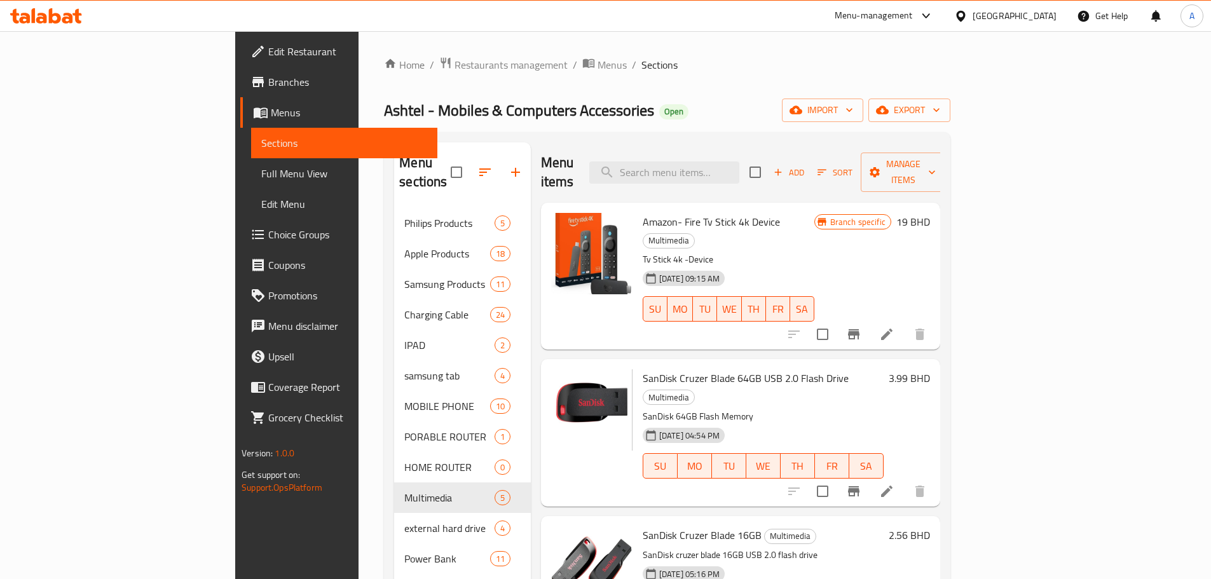
scroll to position [535, 0]
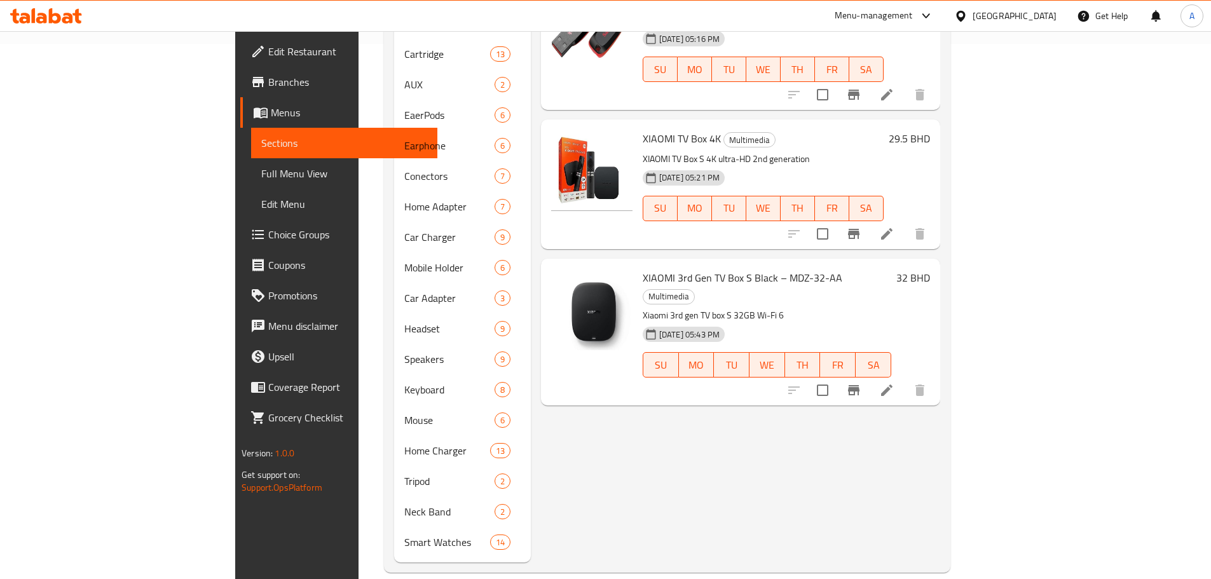
click at [933, 13] on icon at bounding box center [925, 15] width 15 height 15
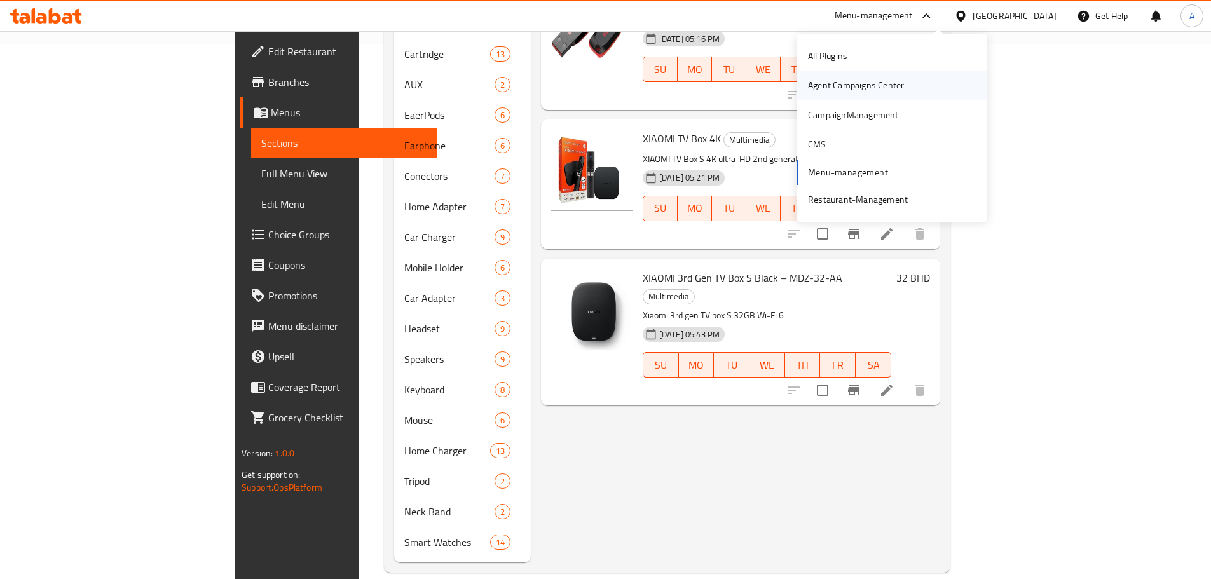
click at [882, 81] on div "Agent Campaigns Center" at bounding box center [856, 85] width 96 height 14
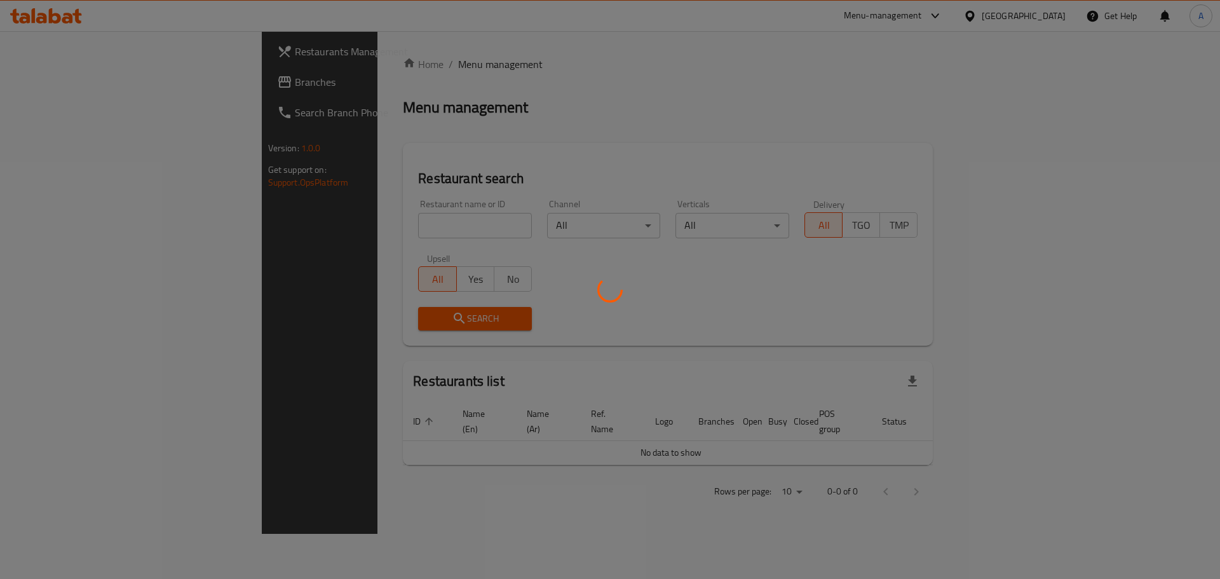
click at [365, 227] on div at bounding box center [610, 289] width 1220 height 579
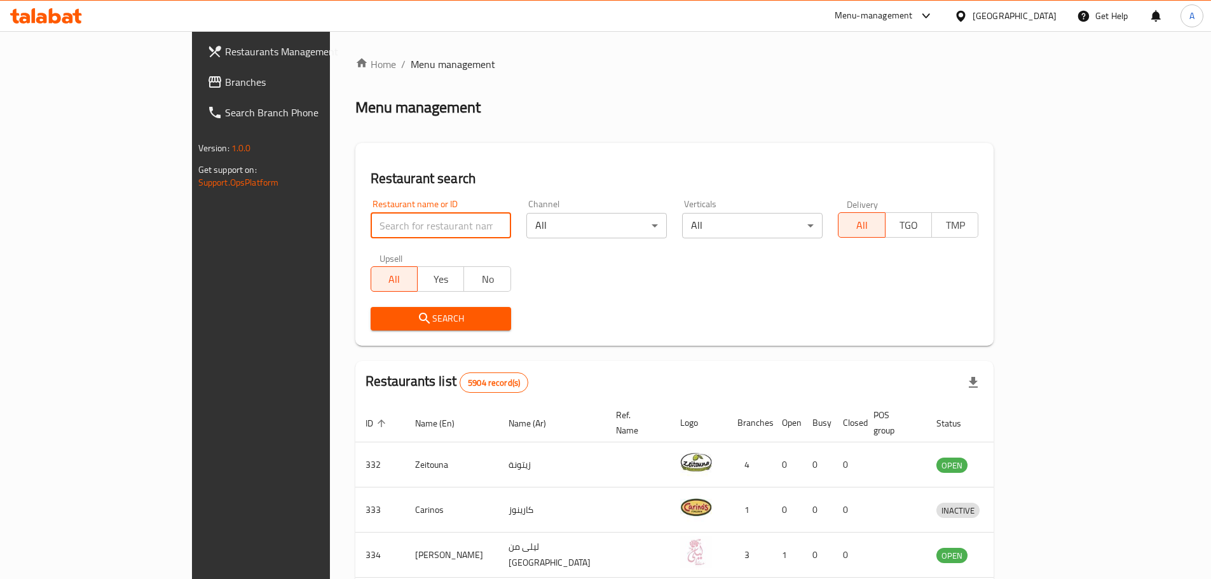
click at [370, 229] on input "search" at bounding box center [440, 225] width 140 height 25
type input "ashtel"
click at [419, 320] on icon "submit" at bounding box center [424, 318] width 11 height 11
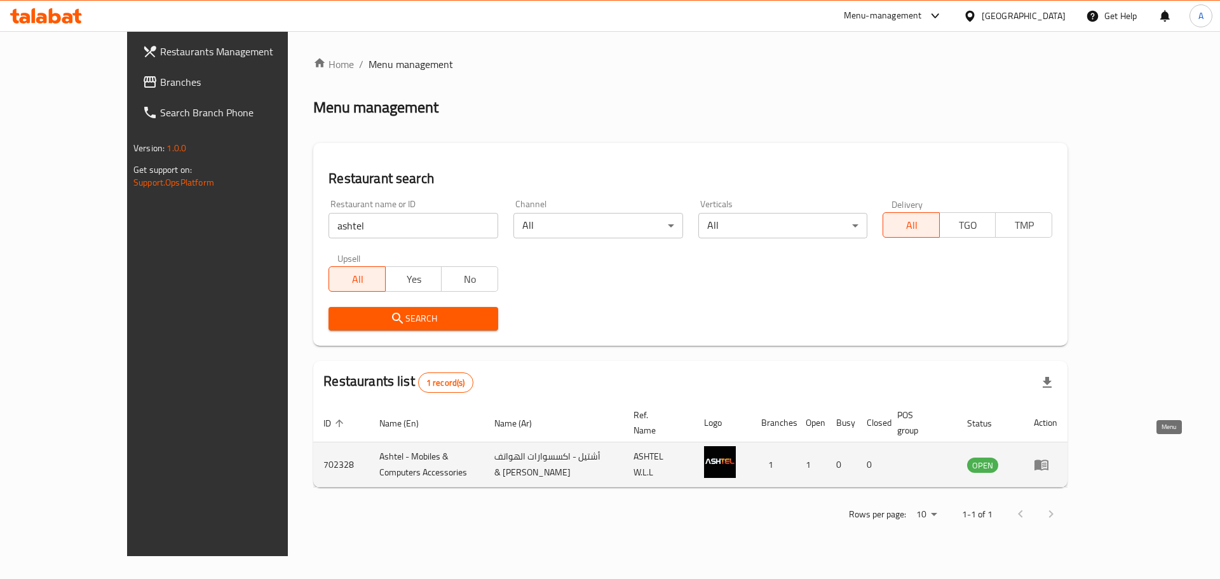
click at [1049, 460] on icon "enhanced table" at bounding box center [1042, 465] width 14 height 11
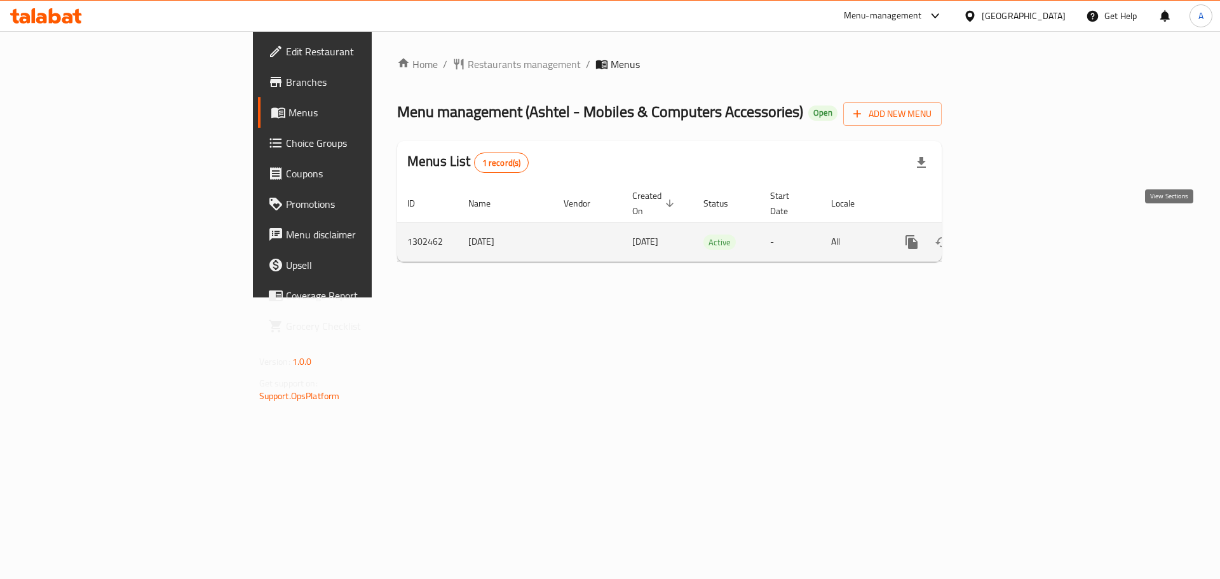
click at [1011, 234] on icon "enhanced table" at bounding box center [1003, 241] width 15 height 15
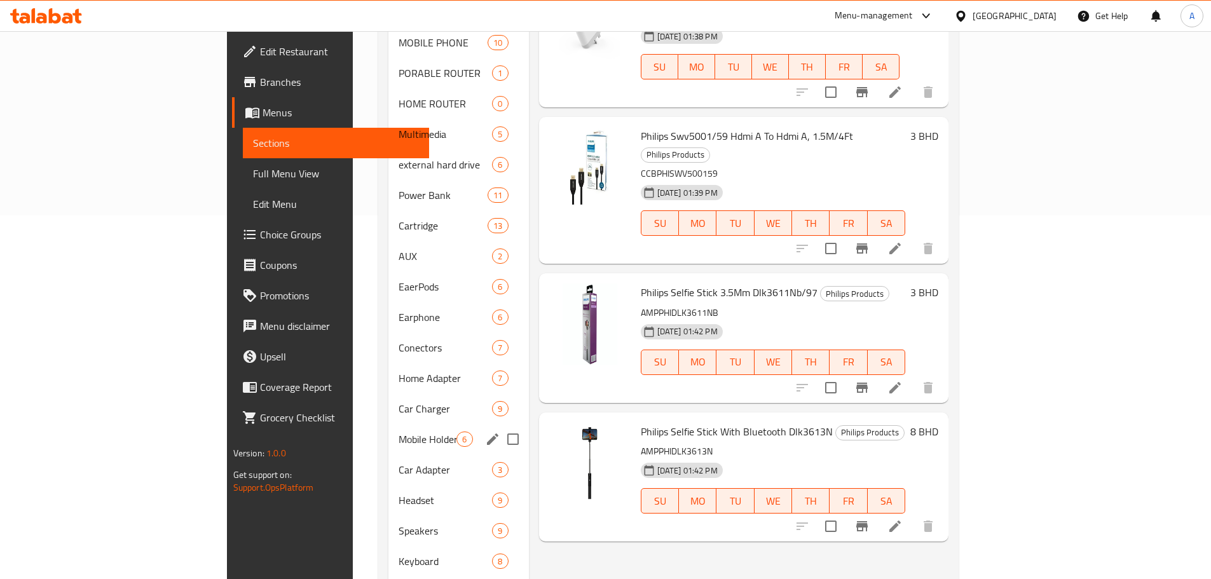
scroll to position [381, 0]
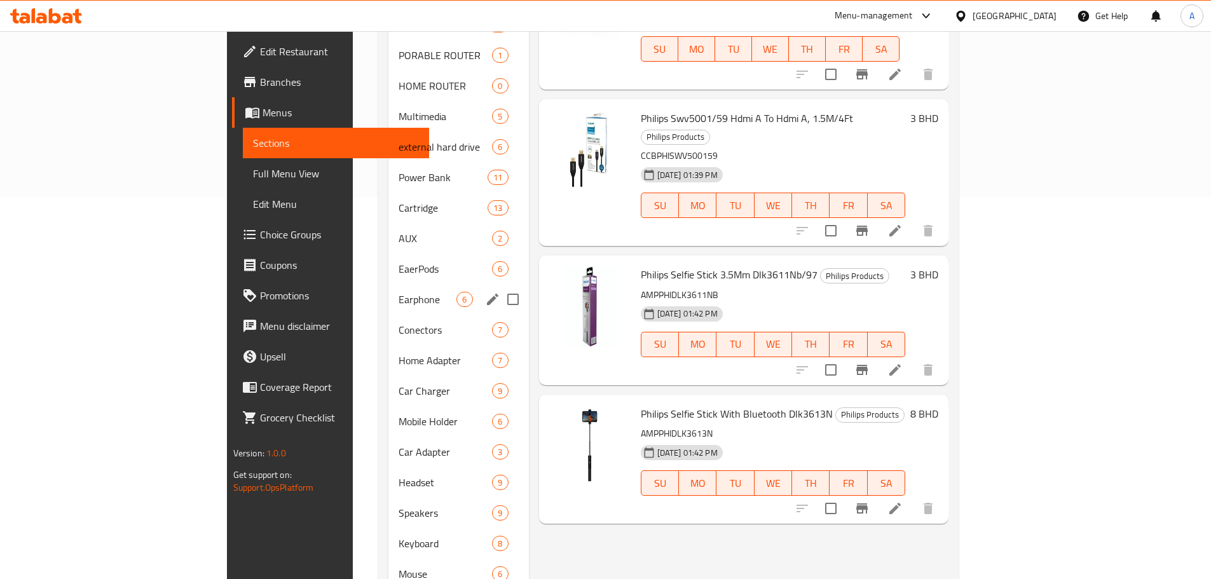
click at [388, 293] on div "Earphone 6" at bounding box center [458, 299] width 140 height 31
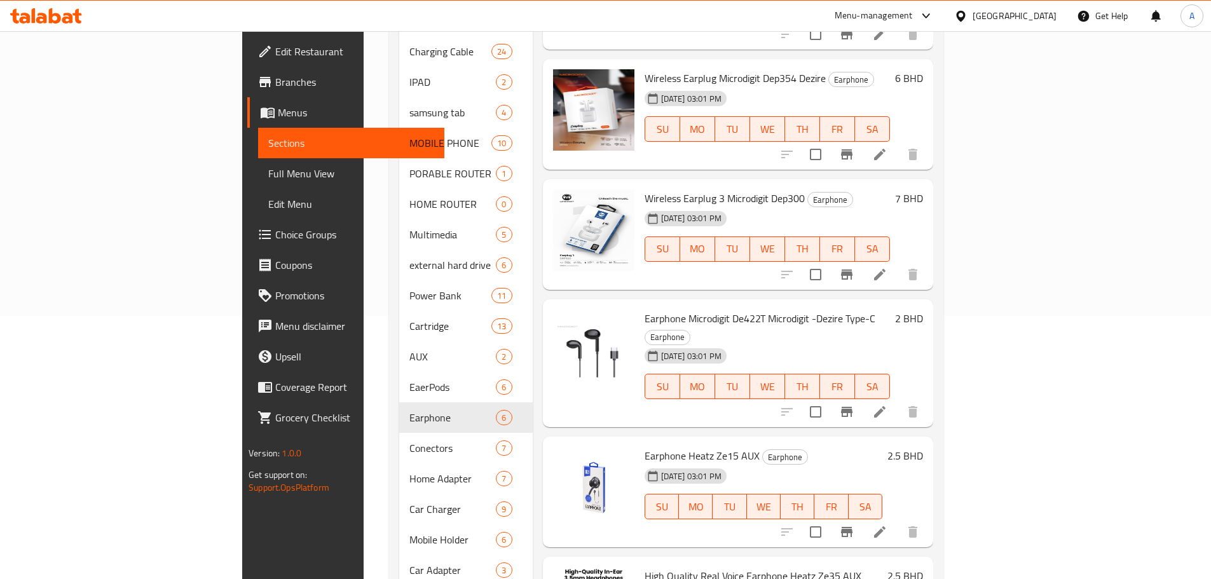
scroll to position [254, 0]
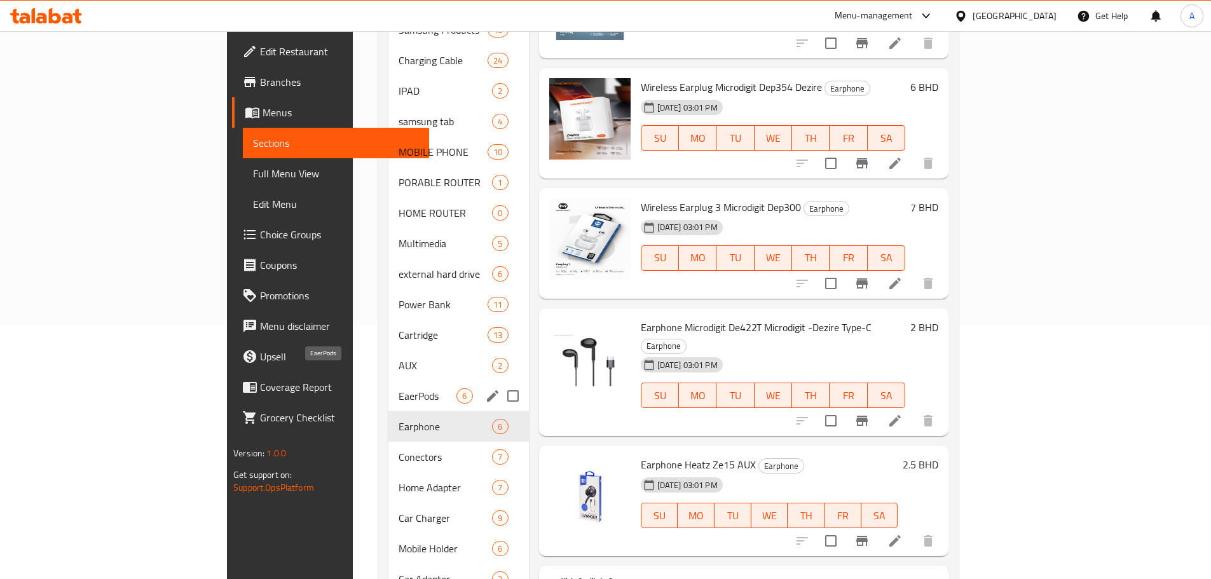
click at [398, 388] on span "EaerPods" at bounding box center [427, 395] width 58 height 15
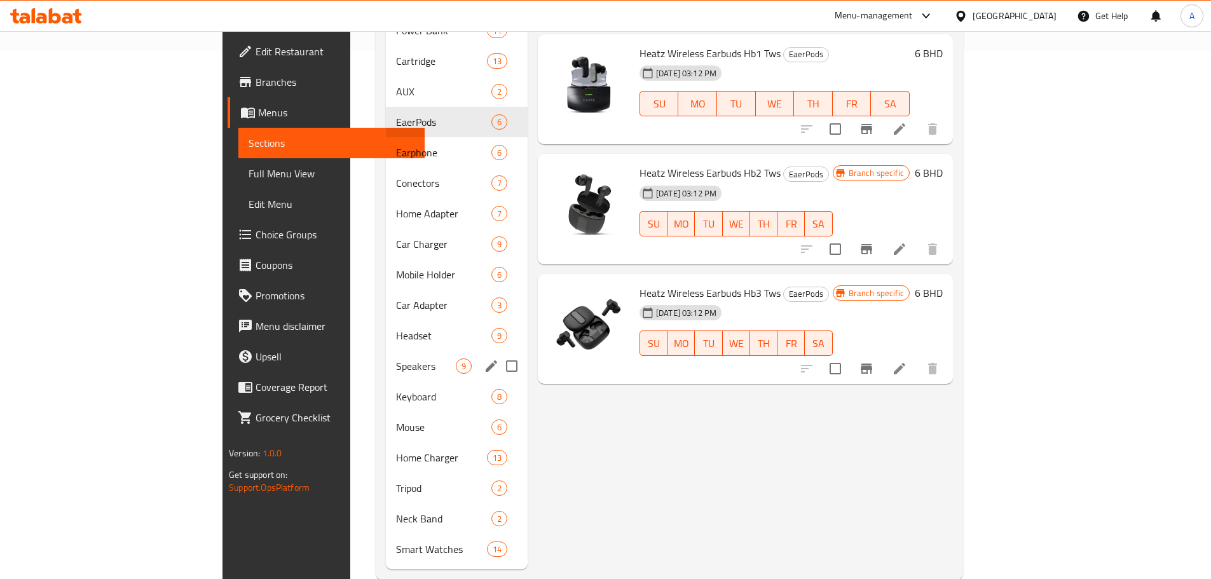
scroll to position [535, 0]
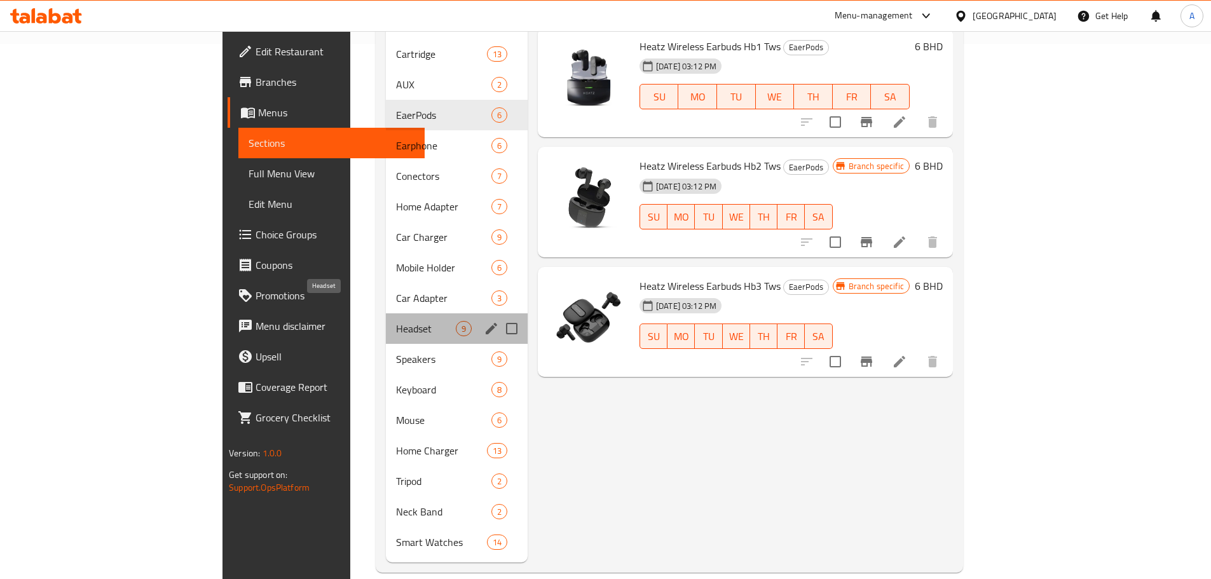
click at [396, 321] on span "Headset" at bounding box center [426, 328] width 60 height 15
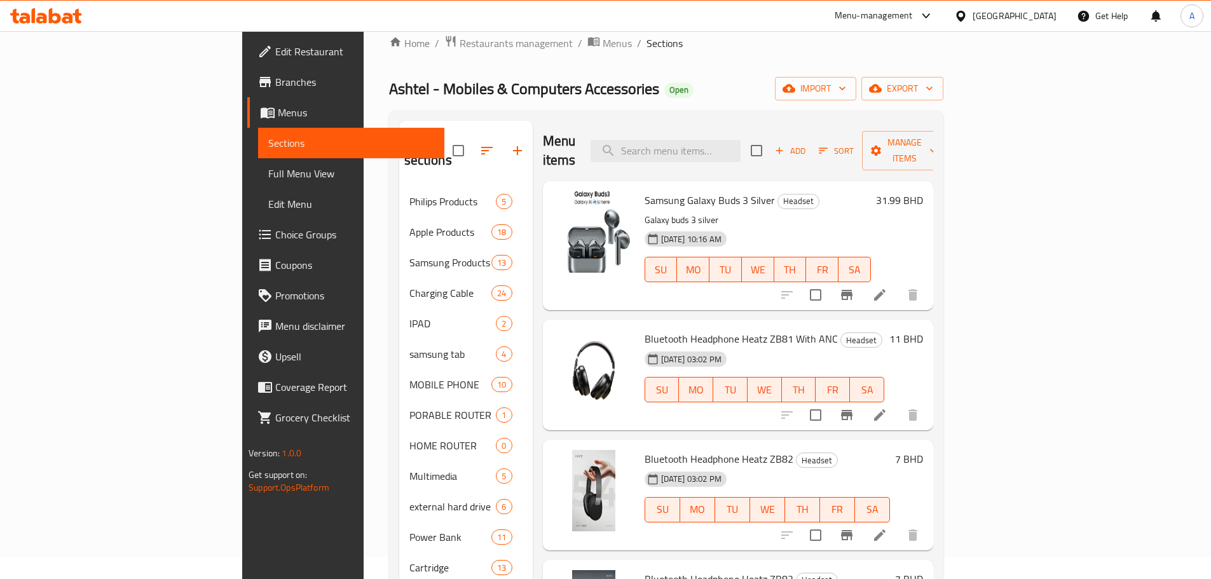
scroll to position [17, 0]
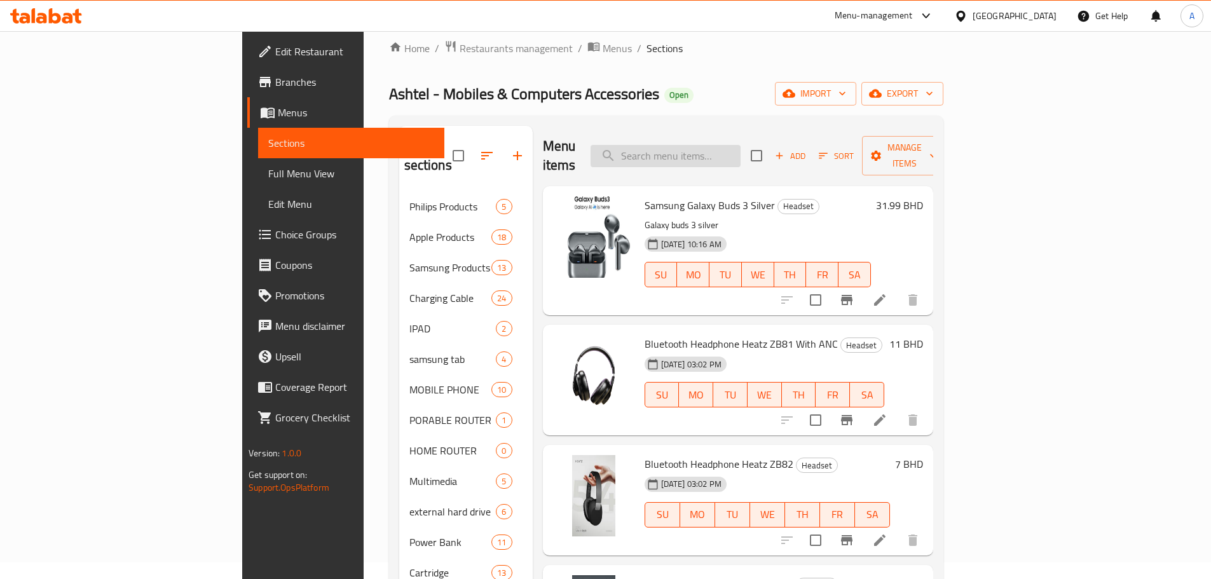
click at [720, 147] on input "search" at bounding box center [665, 156] width 150 height 22
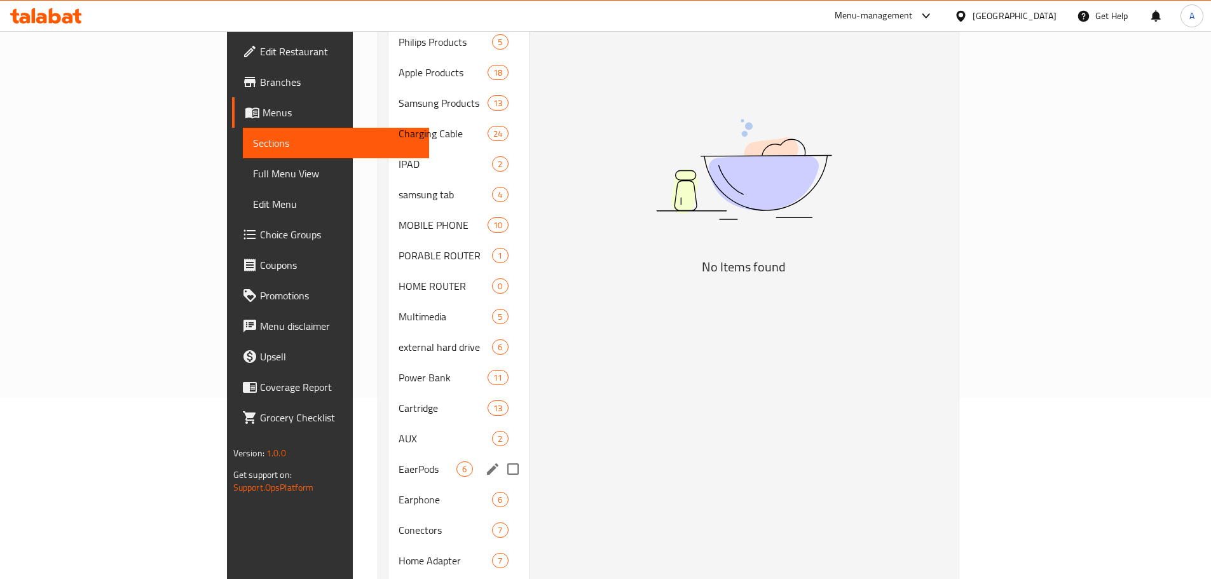
scroll to position [207, 0]
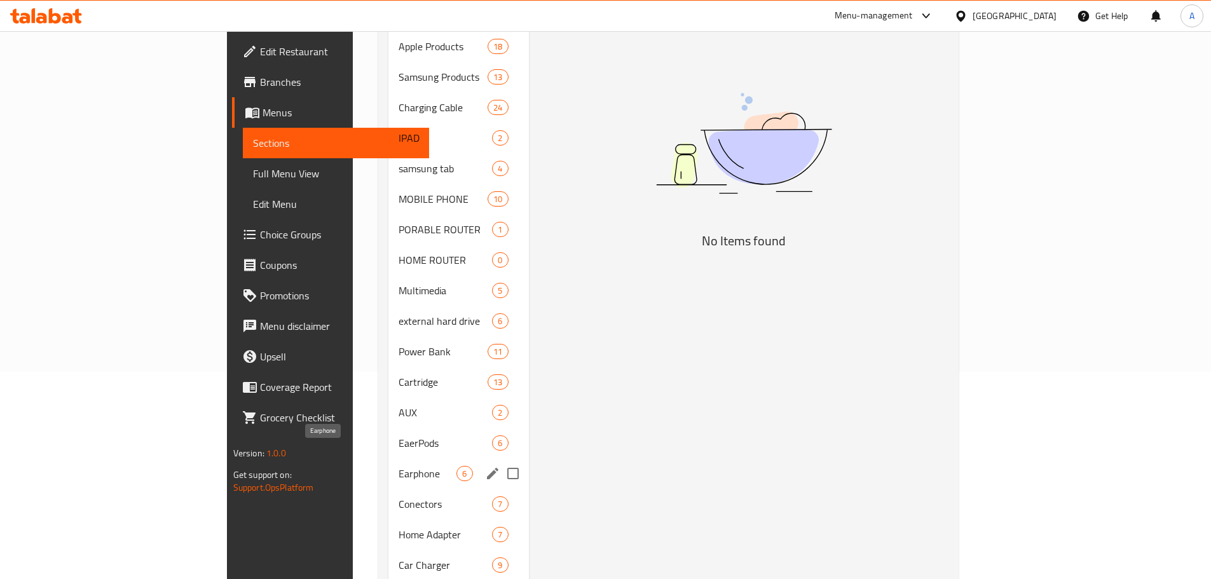
type input "astr"
click at [398, 466] on span "Earphone" at bounding box center [427, 473] width 58 height 15
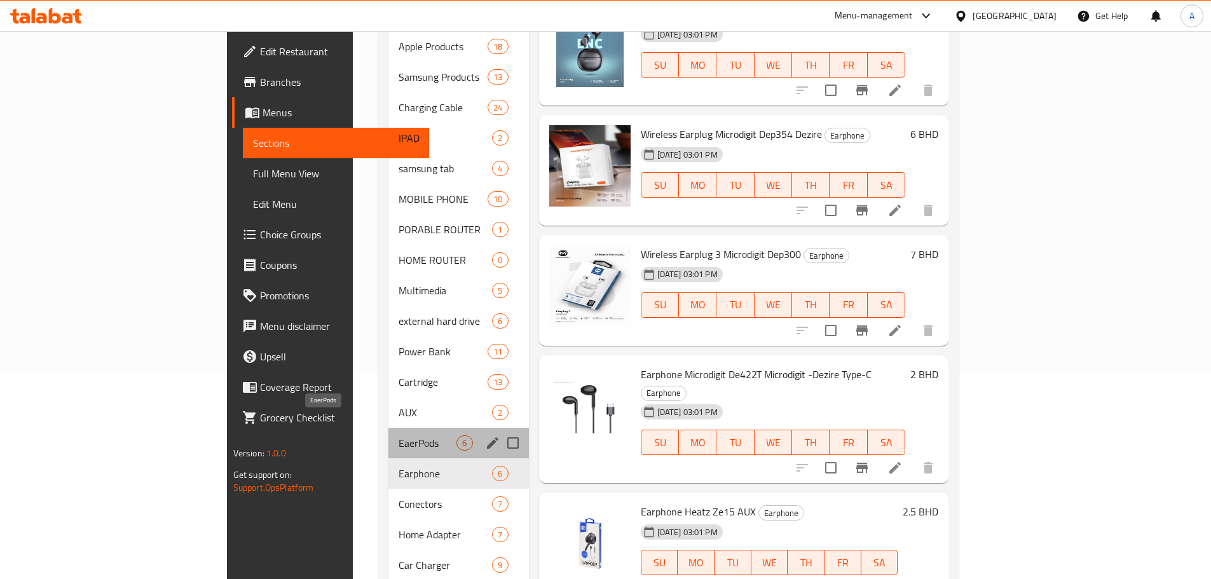
click at [398, 435] on span "EaerPods" at bounding box center [427, 442] width 58 height 15
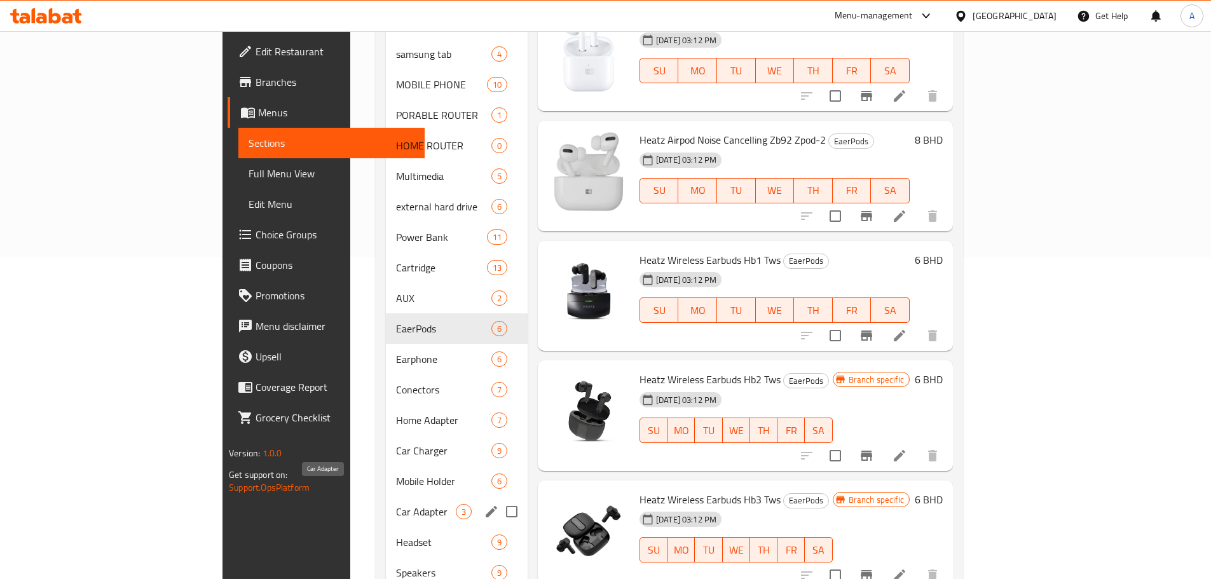
scroll to position [334, 0]
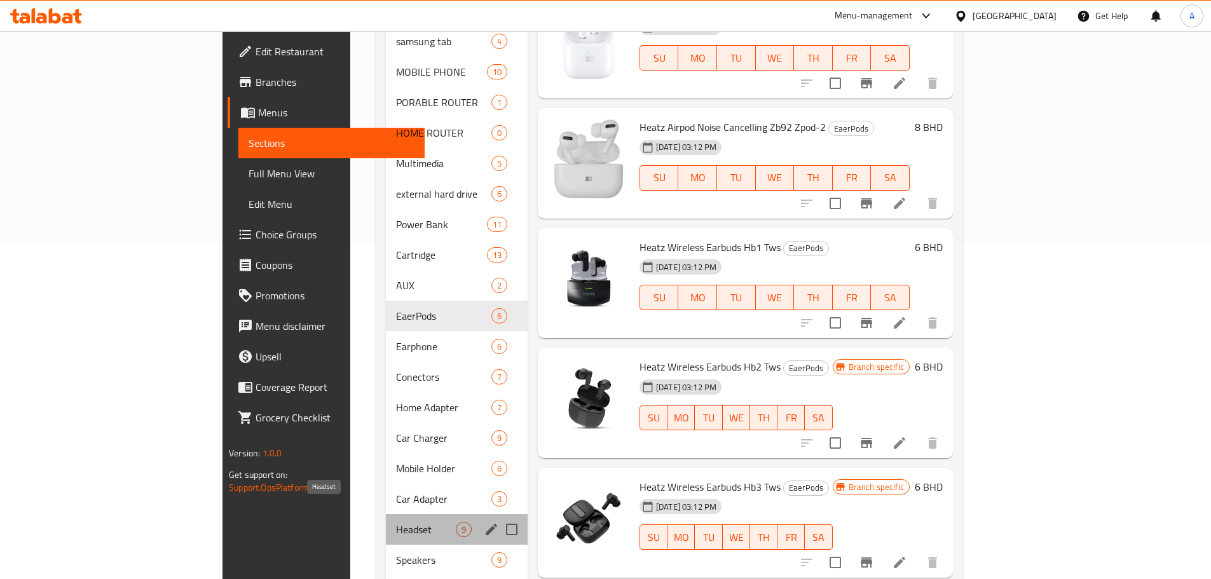
click at [396, 522] on span "Headset" at bounding box center [426, 529] width 60 height 15
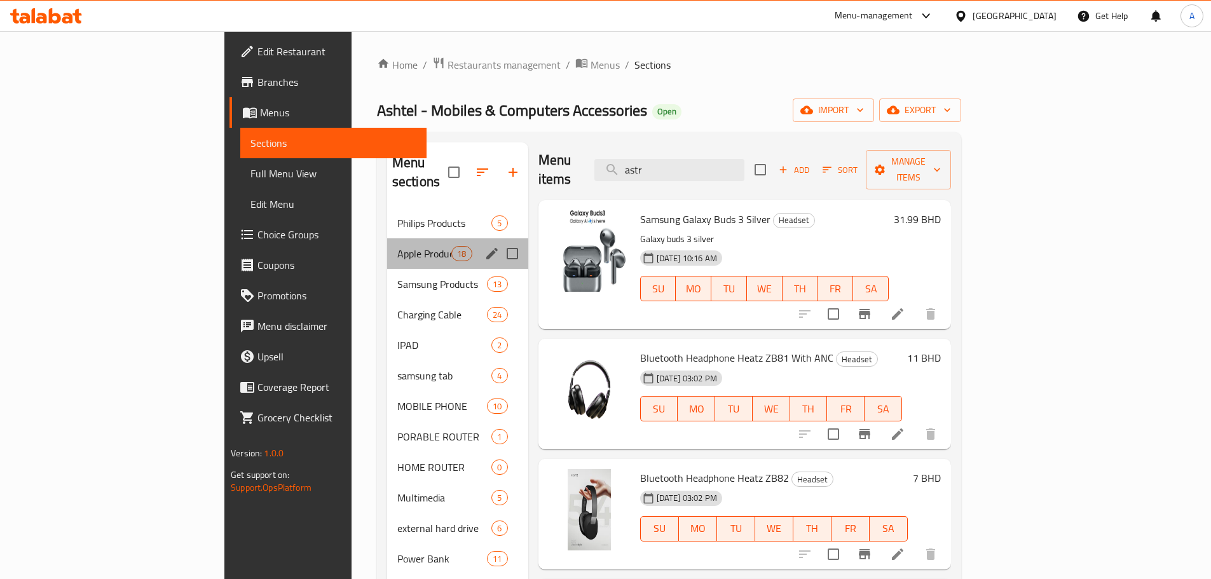
click at [387, 247] on div "Apple Products 18" at bounding box center [457, 253] width 141 height 31
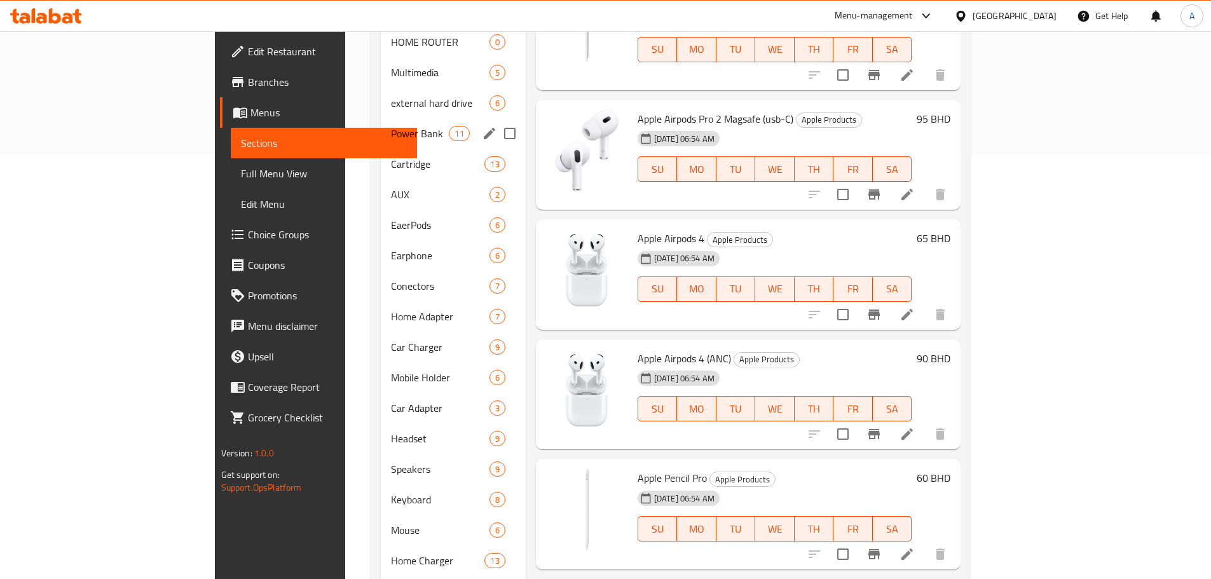
scroll to position [281, 0]
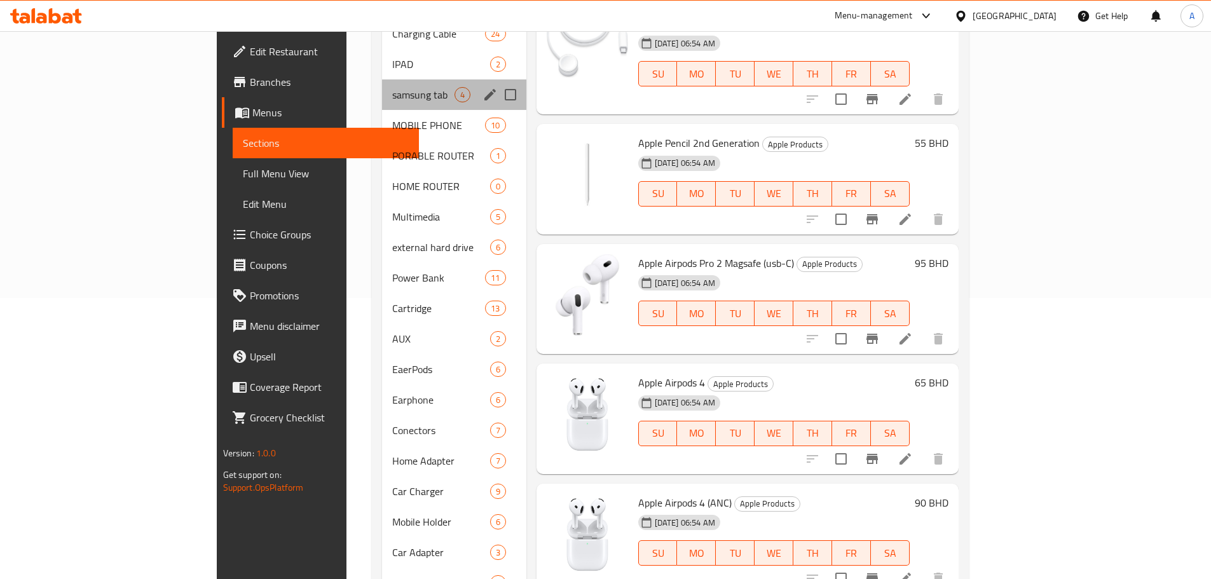
click at [382, 86] on div "samsung tab 4" at bounding box center [454, 94] width 144 height 31
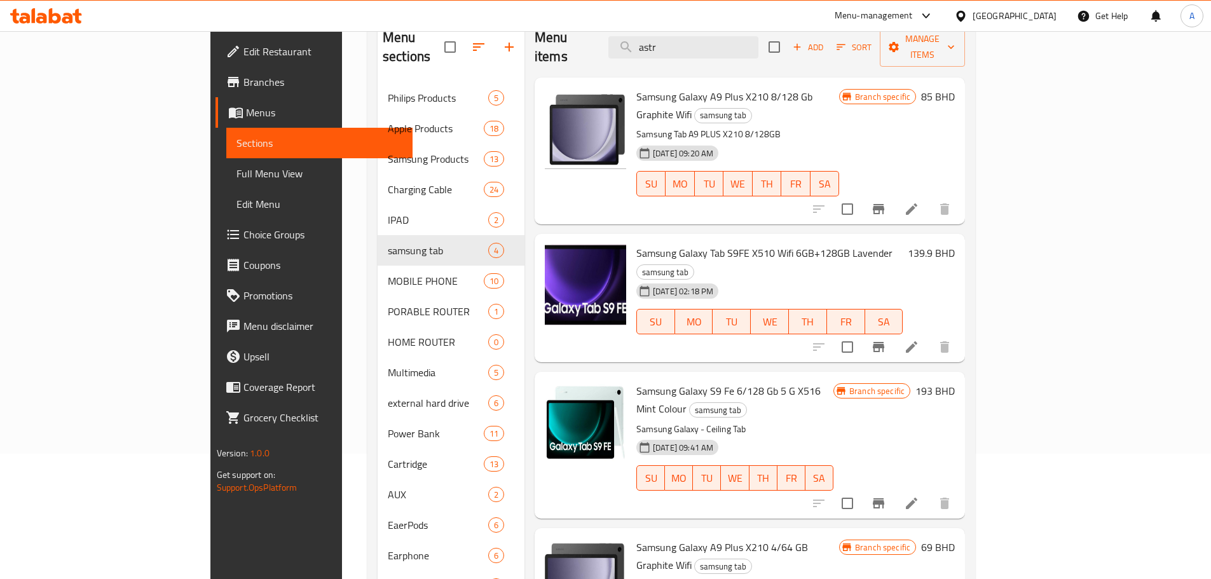
scroll to position [112, 0]
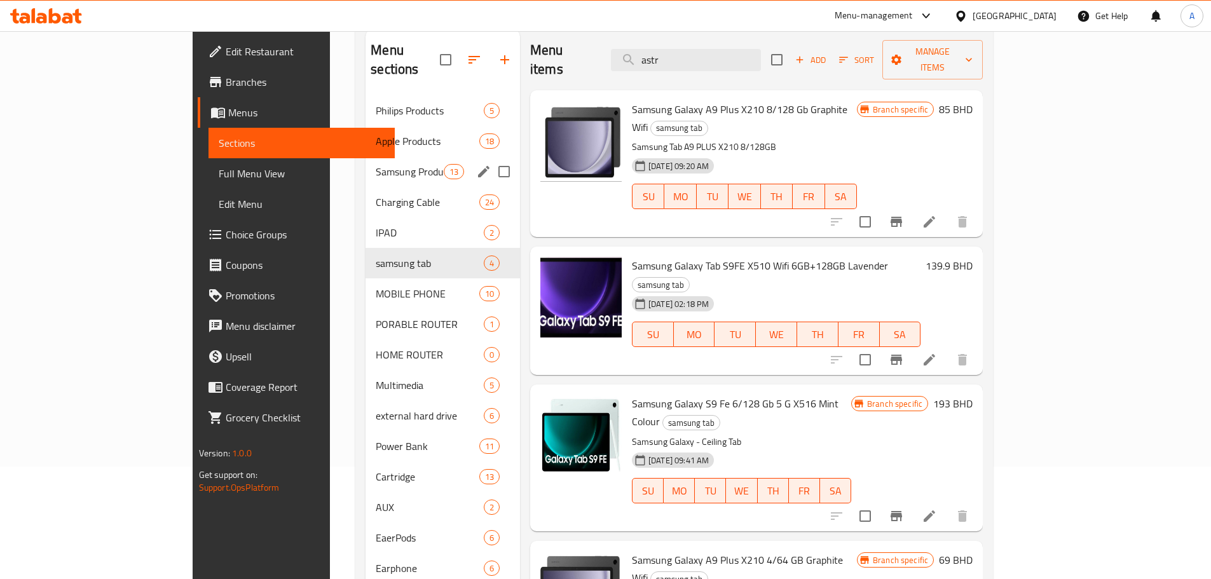
click at [376, 164] on span "Samsung Products" at bounding box center [409, 171] width 67 height 15
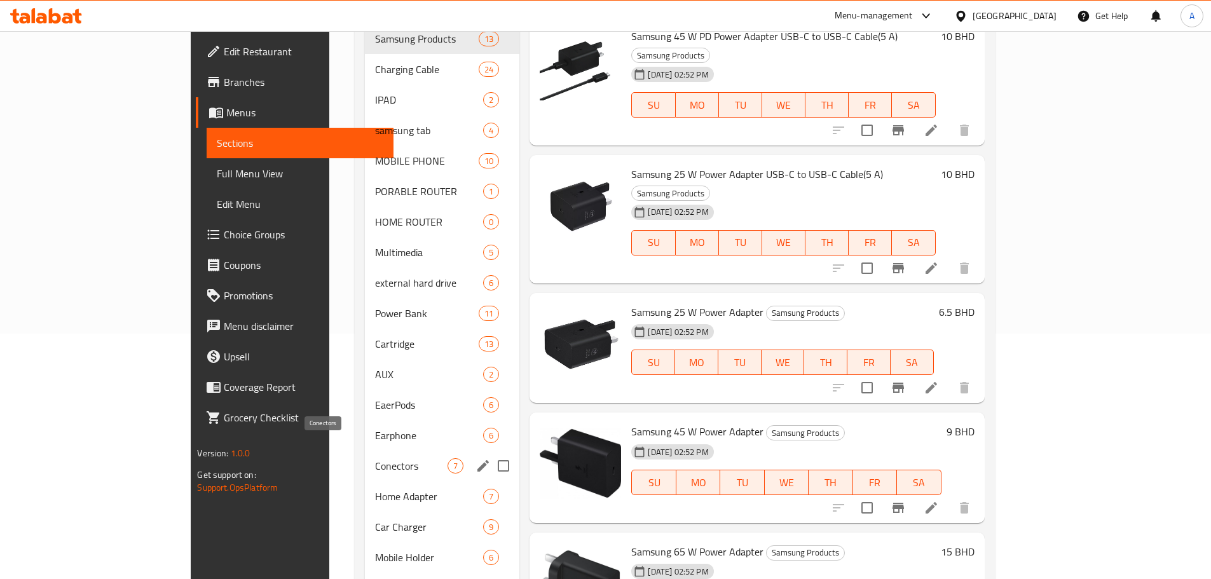
scroll to position [303, 0]
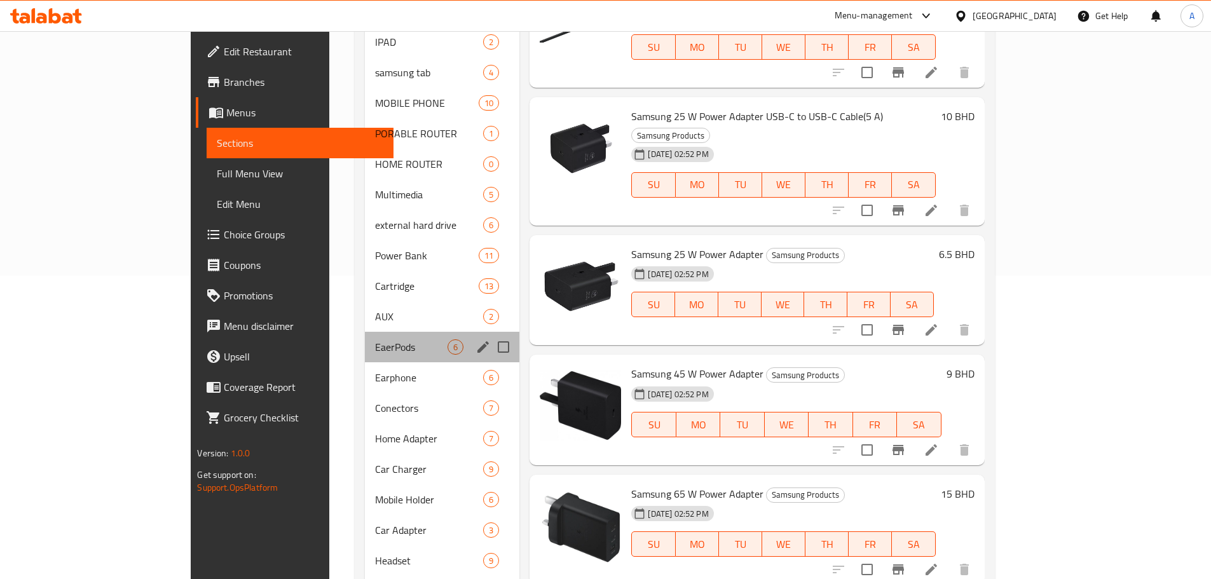
click at [365, 337] on div "EaerPods 6" at bounding box center [442, 347] width 155 height 31
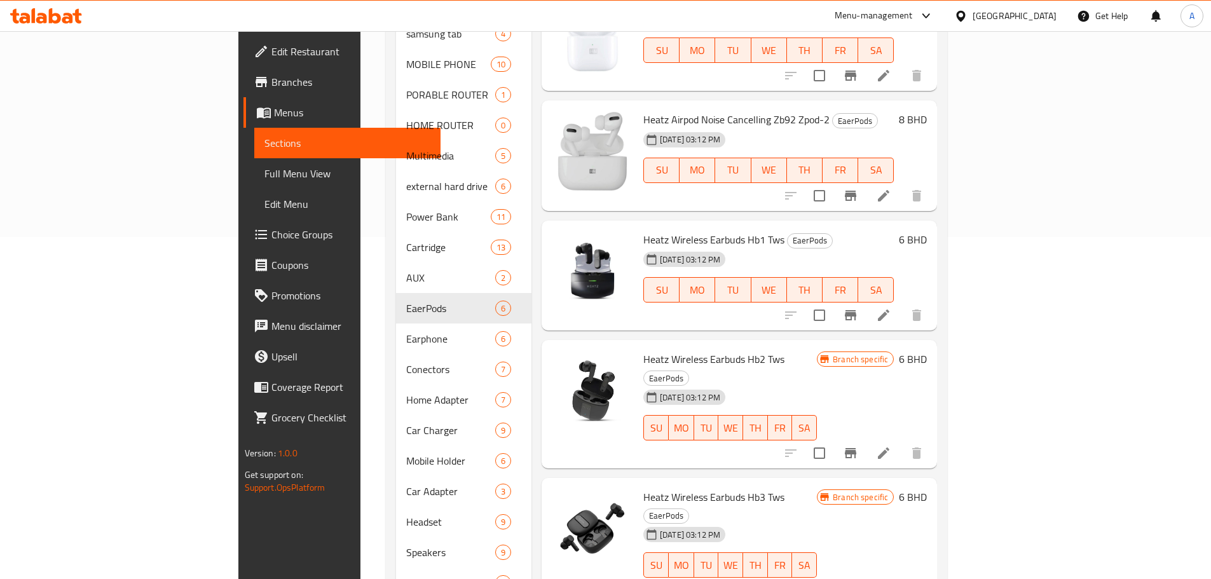
scroll to position [385, 0]
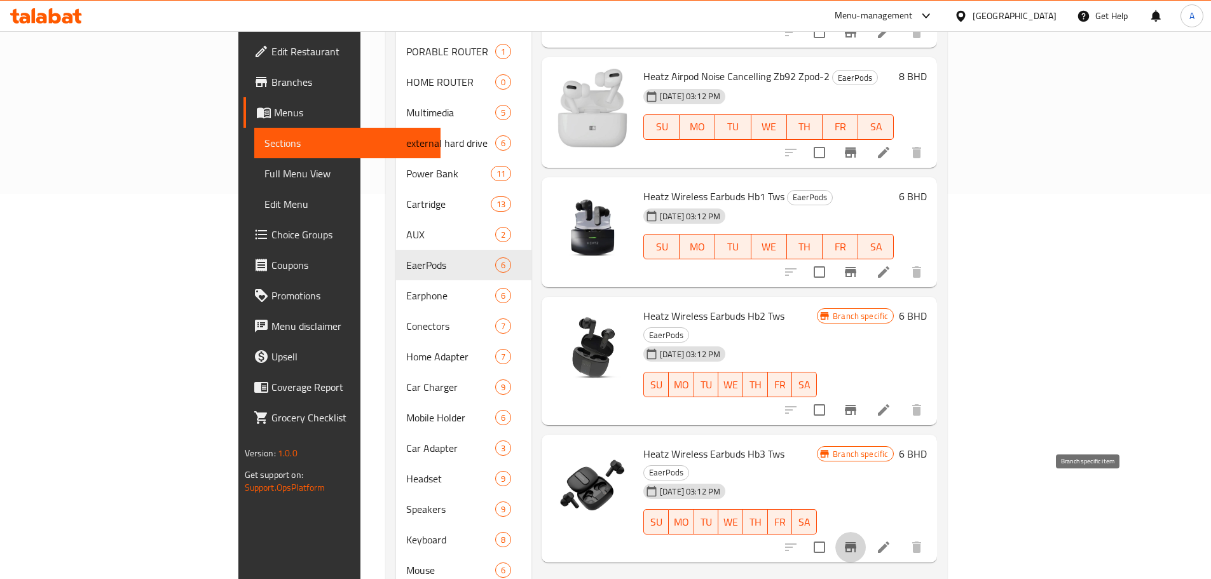
click at [858, 540] on icon "Branch-specific-item" at bounding box center [850, 547] width 15 height 15
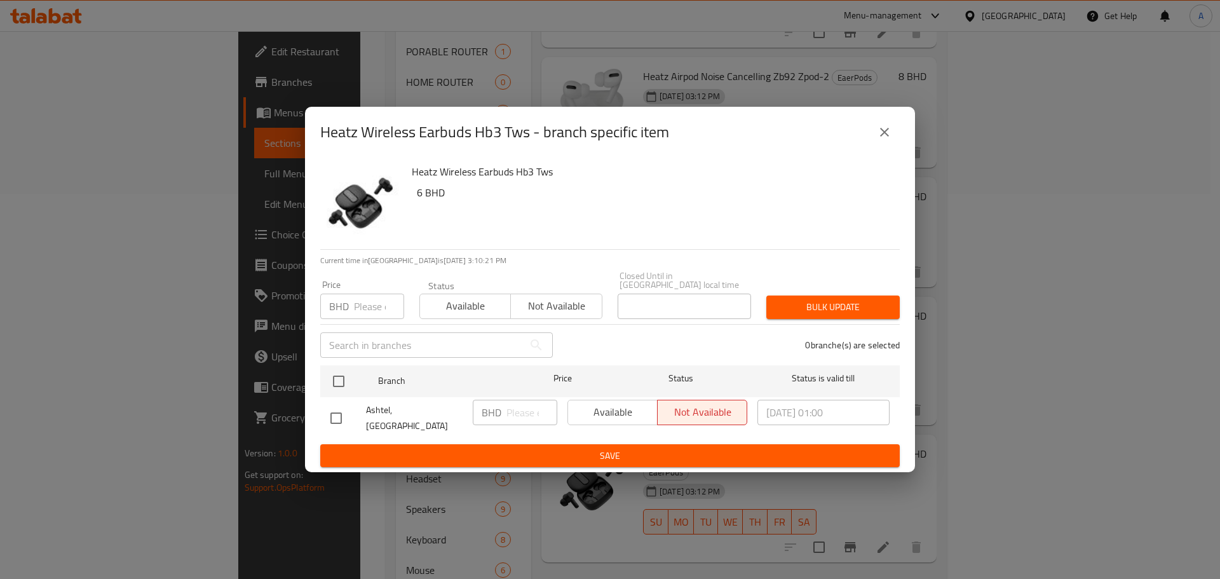
click at [887, 133] on icon "close" at bounding box center [884, 132] width 15 height 15
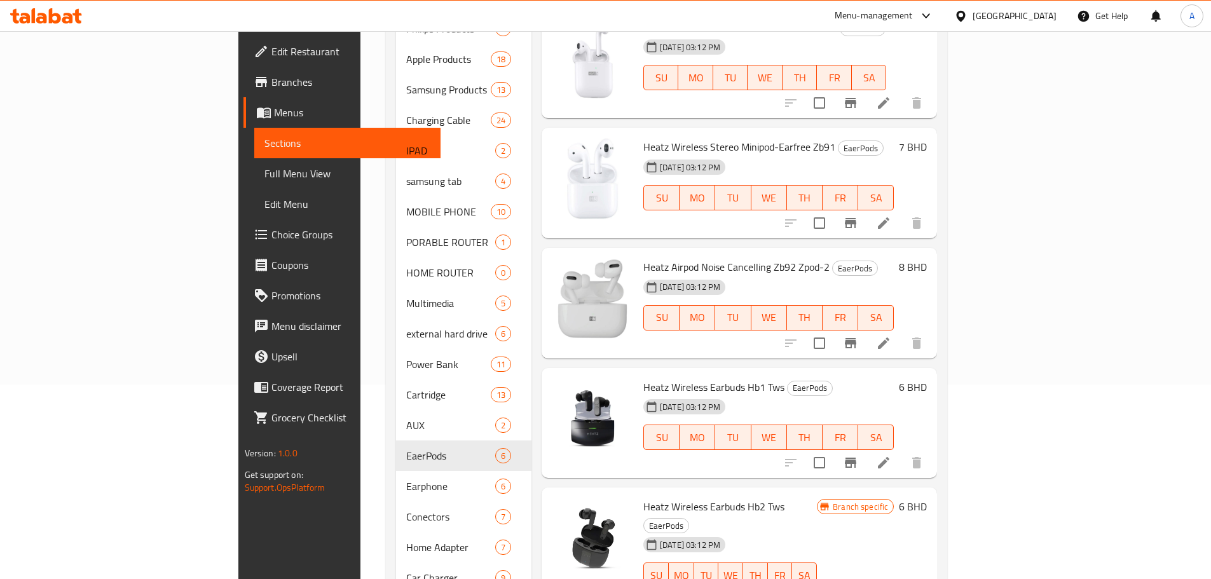
scroll to position [131, 0]
